Goal: Register for event/course

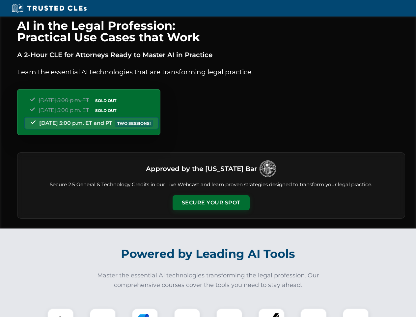
click at [211, 202] on button "Secure Your Spot" at bounding box center [211, 202] width 77 height 15
click at [61, 312] on img at bounding box center [60, 321] width 19 height 19
